Goal: Task Accomplishment & Management: Manage account settings

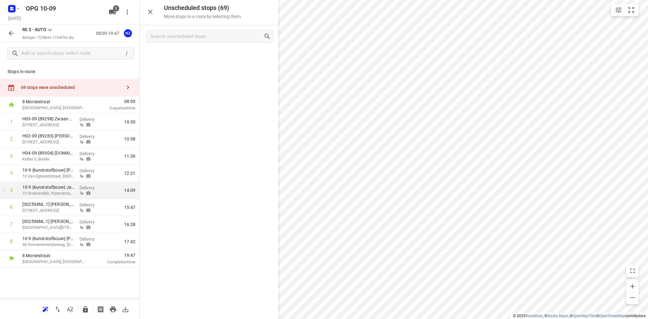
scroll to position [909, 0]
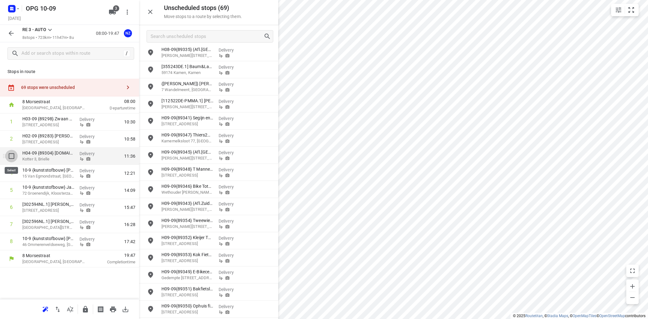
click at [11, 158] on input "checkbox" at bounding box center [11, 156] width 12 height 12
checkbox input "true"
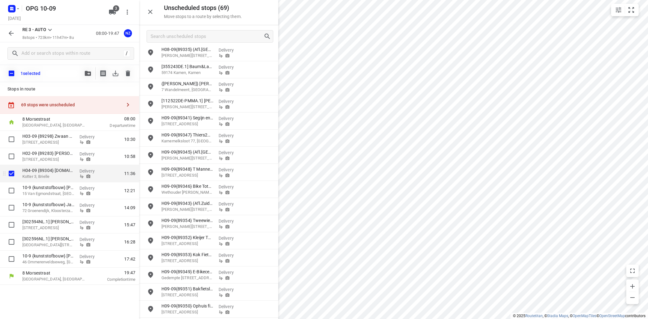
click at [50, 176] on p "Kotter 3, Brielle" at bounding box center [48, 176] width 52 height 6
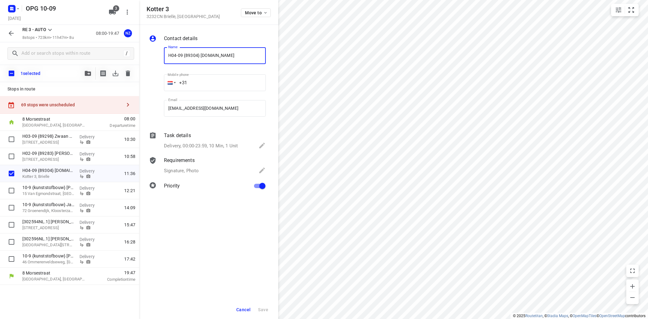
click at [166, 53] on input "H04-09 {89304} [DOMAIN_NAME]" at bounding box center [215, 55] width 102 height 17
drag, startPoint x: 184, startPoint y: 56, endPoint x: 162, endPoint y: 56, distance: 21.4
click at [164, 56] on input "H04-09 {89304} [DOMAIN_NAME]" at bounding box center [215, 55] width 102 height 17
type input "vak tot 22-09 {89304} [DOMAIN_NAME]"
click at [269, 315] on div "Cancel Save" at bounding box center [208, 309] width 139 height 19
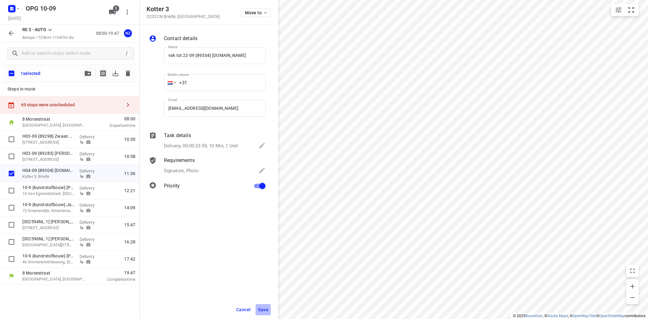
click at [264, 309] on span "Save" at bounding box center [263, 309] width 10 height 5
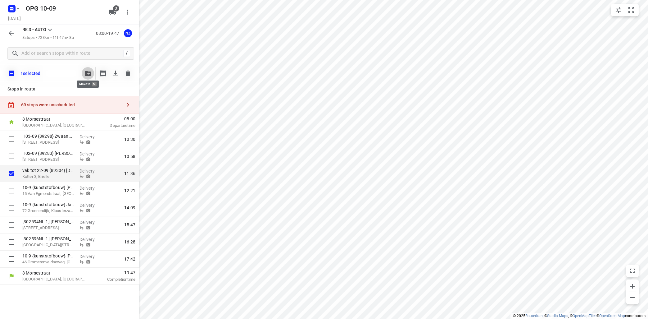
click at [88, 75] on icon "button" at bounding box center [88, 73] width 6 height 5
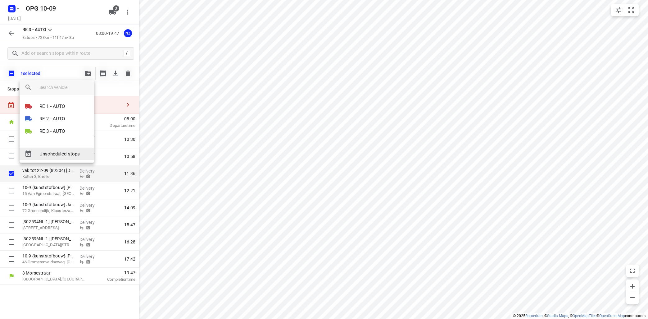
click at [84, 153] on span "Unscheduled stops" at bounding box center [64, 153] width 50 height 7
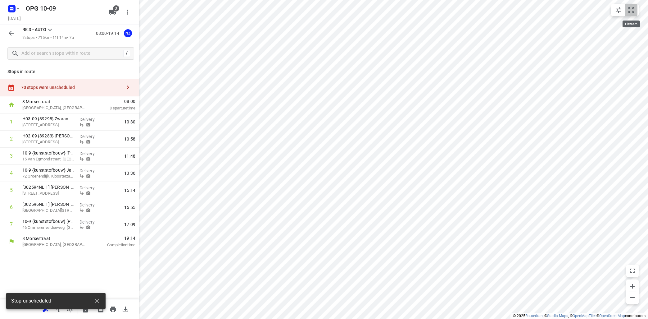
click at [630, 8] on icon "small contained button group" at bounding box center [631, 9] width 7 height 7
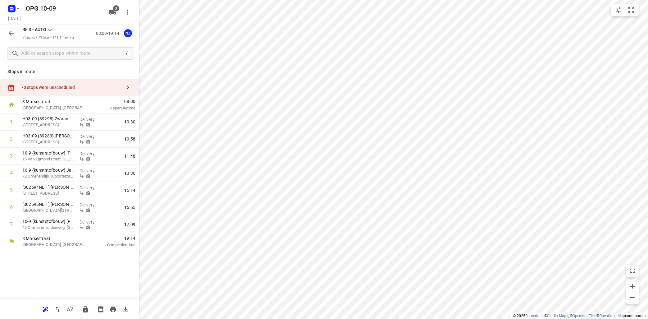
click at [50, 29] on icon at bounding box center [49, 29] width 7 height 7
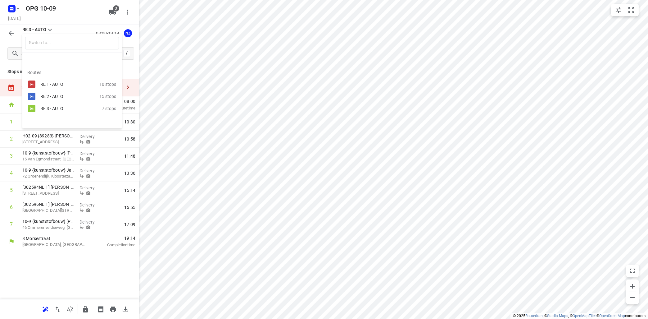
click at [57, 95] on div "RE 2 - AUTO" at bounding box center [66, 96] width 53 height 5
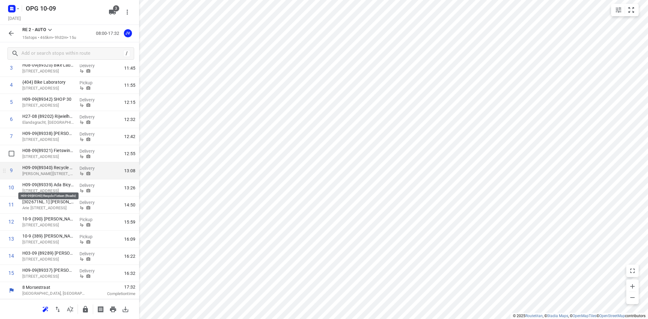
scroll to position [0, 0]
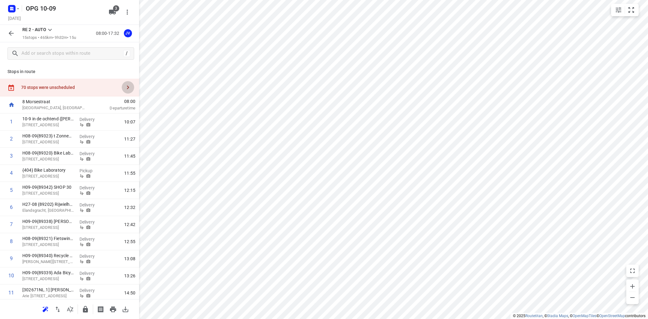
click at [130, 88] on icon "button" at bounding box center [127, 87] width 7 height 7
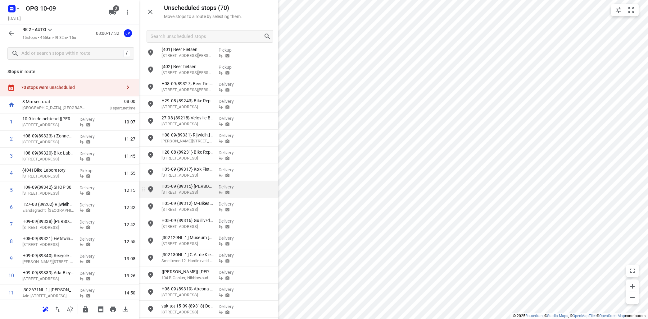
scroll to position [337, 0]
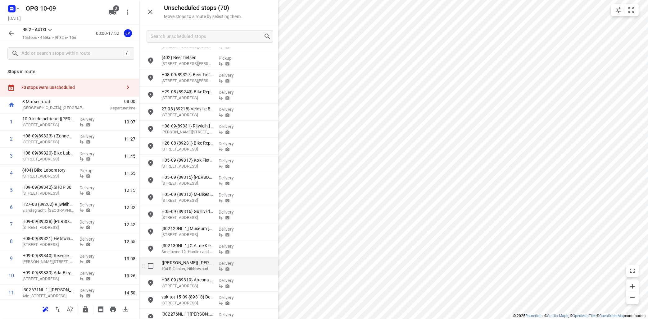
click at [185, 267] on p "104 B Ganker, Nibbixwoud" at bounding box center [188, 269] width 52 height 6
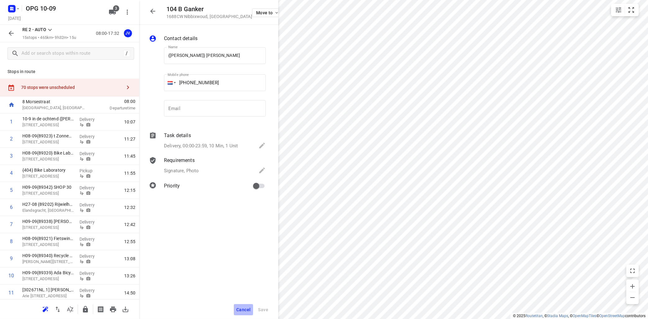
click at [249, 308] on span "Cancel" at bounding box center [243, 309] width 14 height 5
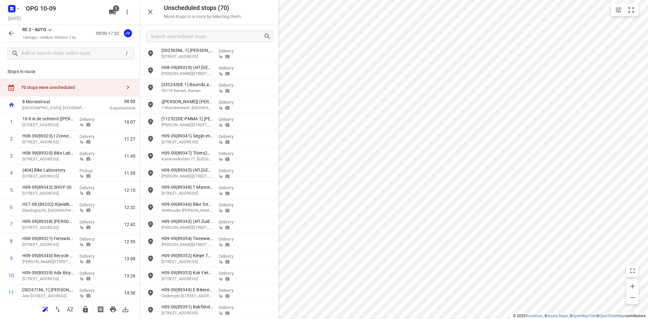
scroll to position [926, 0]
click at [633, 7] on icon "small contained button group" at bounding box center [632, 10] width 6 height 6
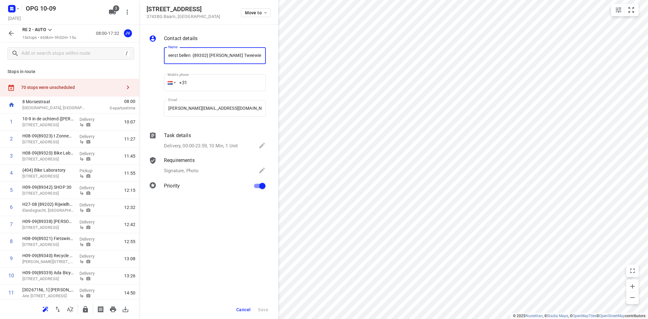
scroll to position [0, 1]
click at [248, 310] on span "Cancel" at bounding box center [243, 309] width 14 height 5
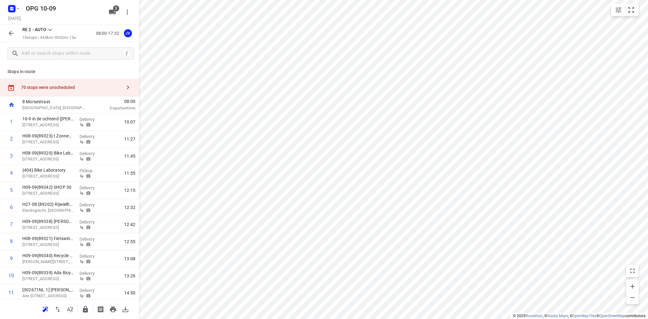
click at [129, 88] on icon "button" at bounding box center [128, 87] width 2 height 4
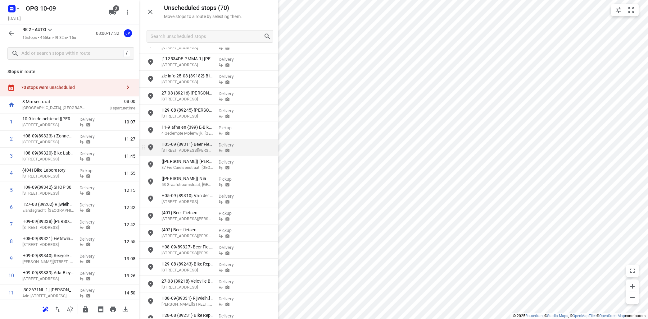
scroll to position [150, 0]
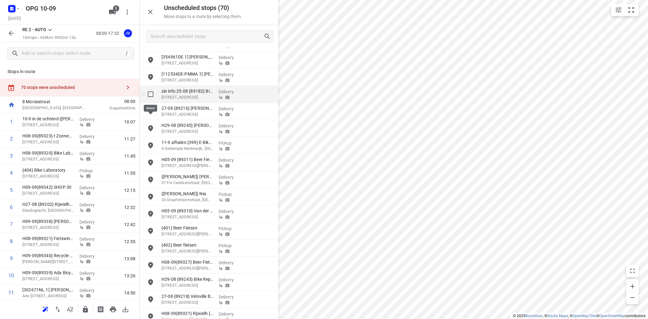
click at [151, 94] on input "grid" at bounding box center [150, 94] width 12 height 12
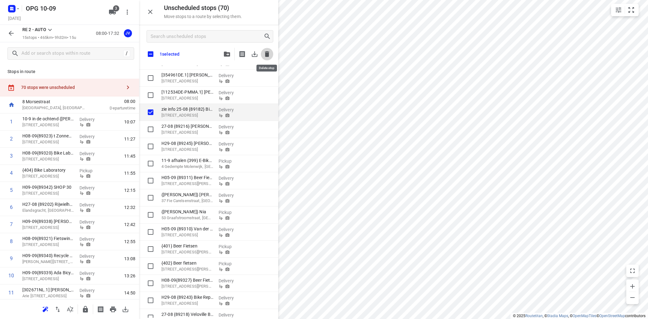
click at [267, 54] on icon "button" at bounding box center [267, 54] width 4 height 6
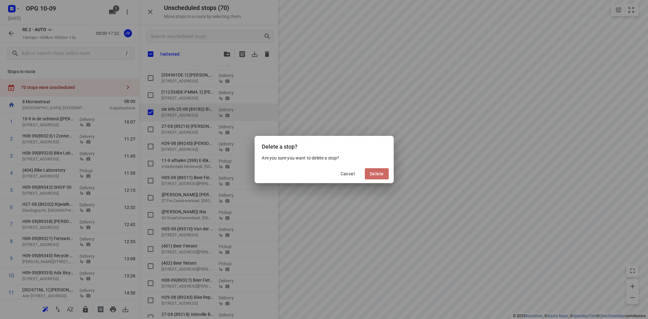
click at [378, 175] on span "Delete" at bounding box center [377, 173] width 14 height 5
checkbox input "true"
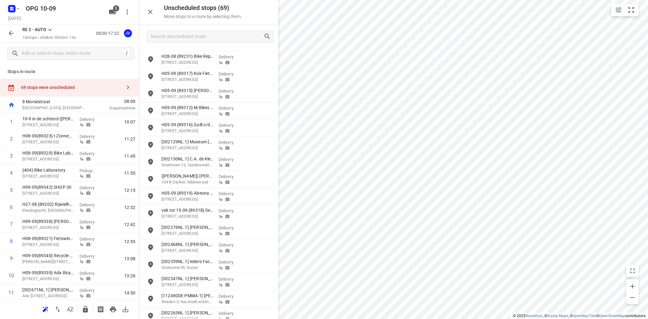
scroll to position [412, 0]
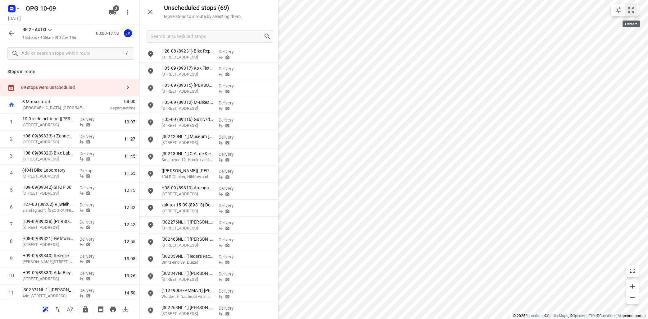
click at [633, 14] on icon "small contained button group" at bounding box center [631, 9] width 7 height 7
drag, startPoint x: 195, startPoint y: 173, endPoint x: 45, endPoint y: 134, distance: 154.9
click at [114, 305] on button "button" at bounding box center [113, 309] width 12 height 12
click at [11, 35] on icon "button" at bounding box center [10, 33] width 7 height 7
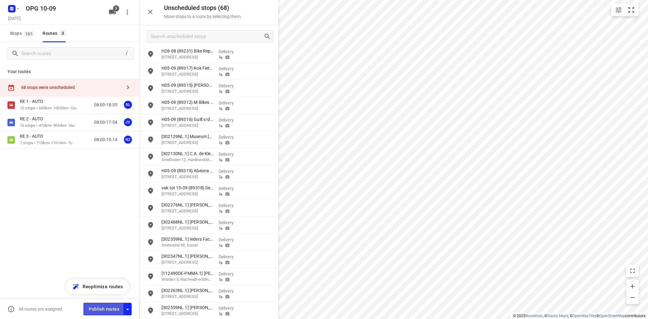
click at [105, 309] on span "Publish routes" at bounding box center [104, 309] width 30 height 8
